Goal: Browse casually

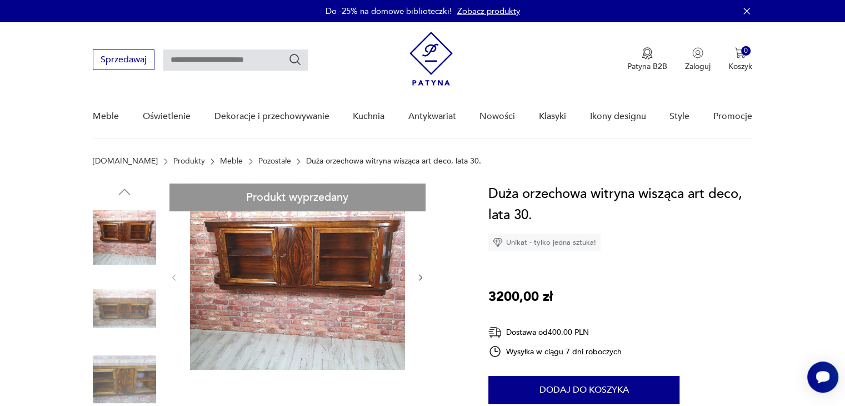
click at [113, 305] on img at bounding box center [124, 308] width 63 height 63
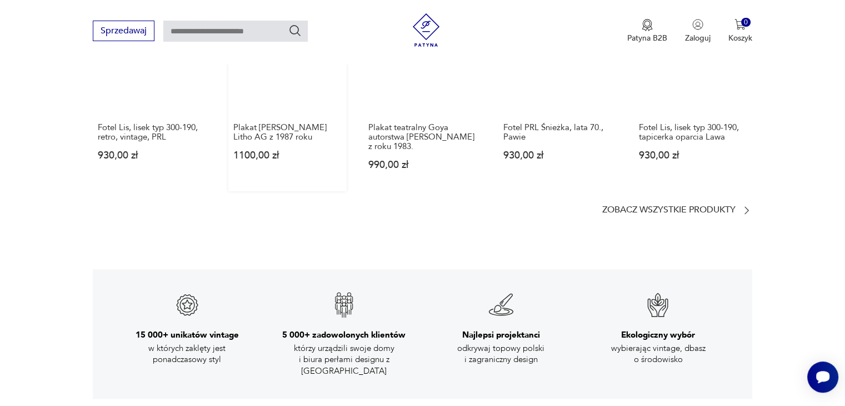
scroll to position [1667, 0]
